Goal: Navigation & Orientation: Find specific page/section

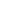
click at [0, 0] on html at bounding box center [0, 0] width 0 height 0
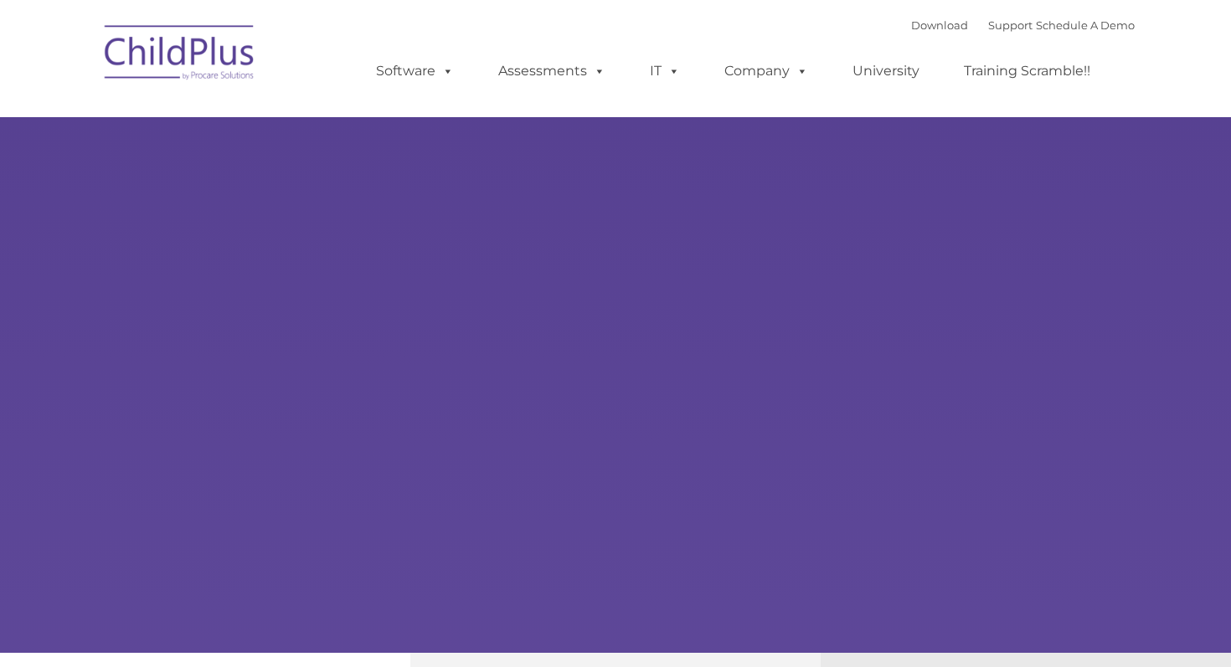
type input ""
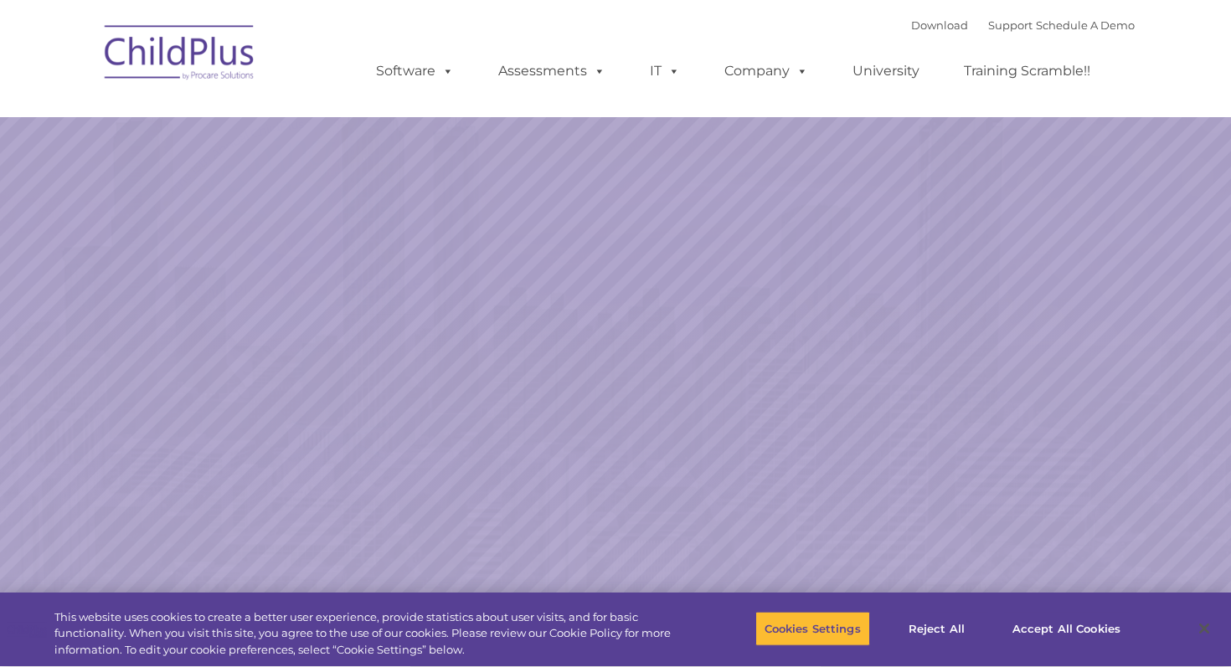
select select "MEDIUM"
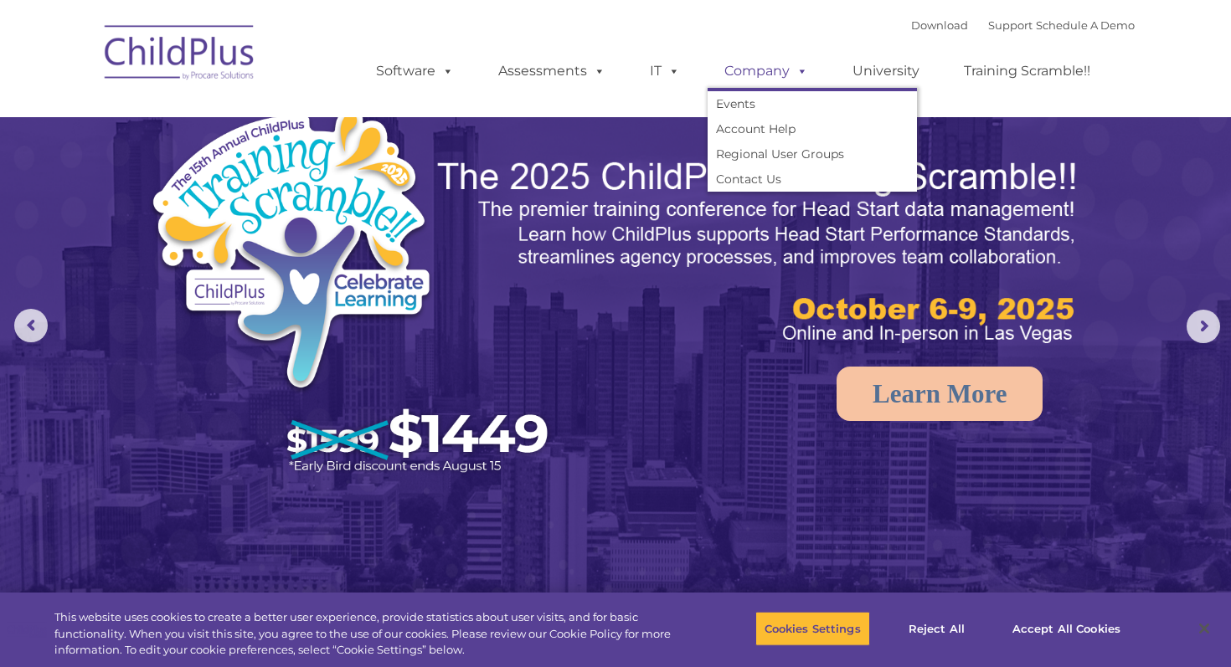
click at [796, 72] on span at bounding box center [799, 71] width 18 height 16
